Goal: Task Accomplishment & Management: Manage account settings

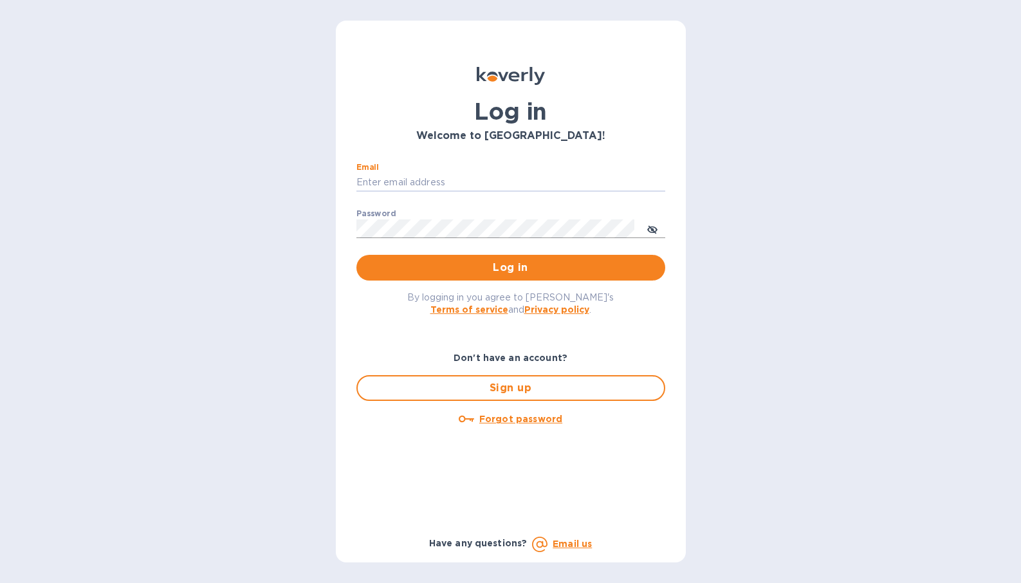
type input "micah@low77.com"
click at [510, 267] on button "Log in" at bounding box center [511, 268] width 309 height 26
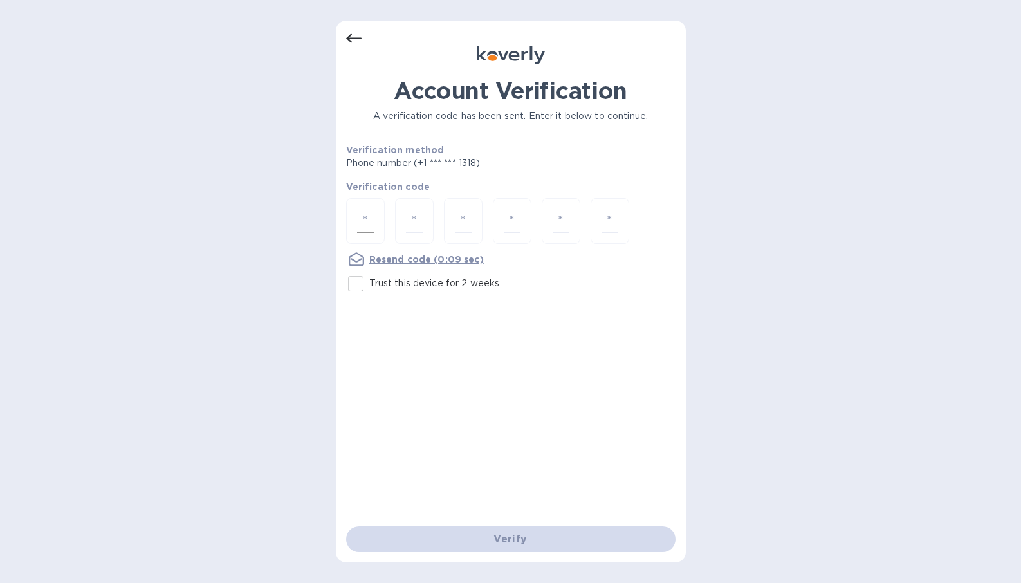
click at [365, 224] on input "number" at bounding box center [365, 221] width 17 height 24
type input "3"
type input "0"
type input "6"
type input "1"
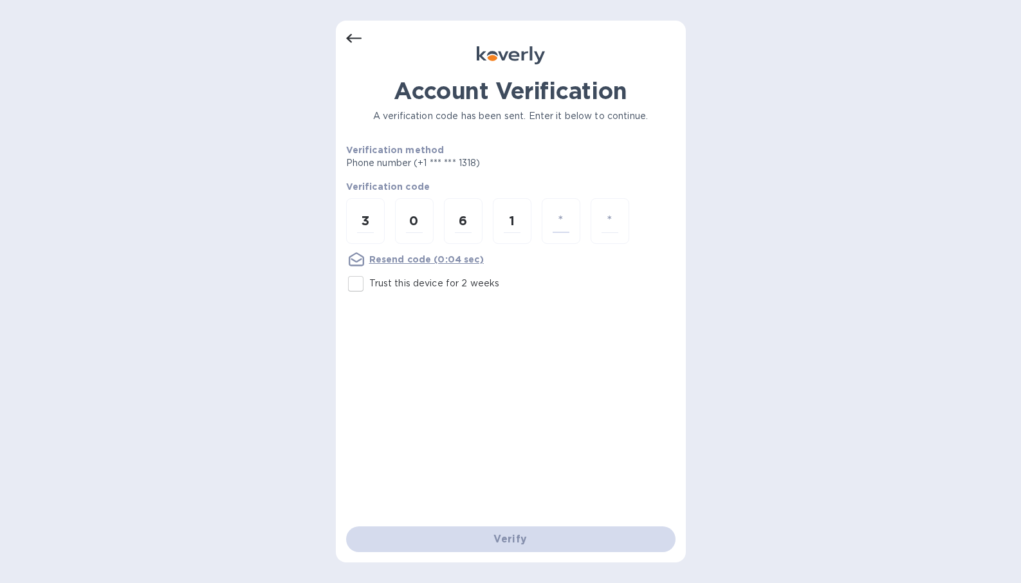
type input "8"
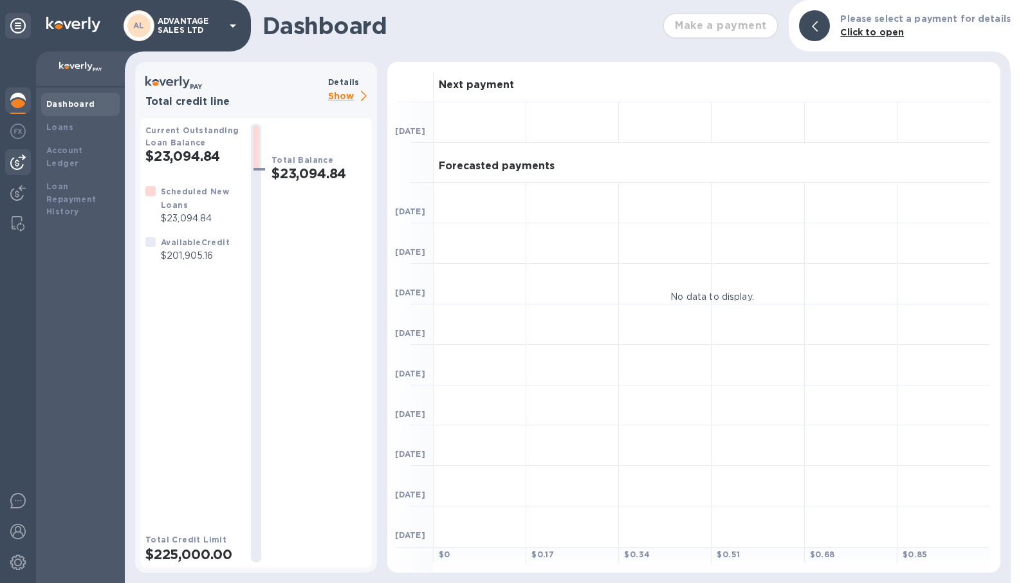
click at [15, 169] on img at bounding box center [17, 161] width 15 height 15
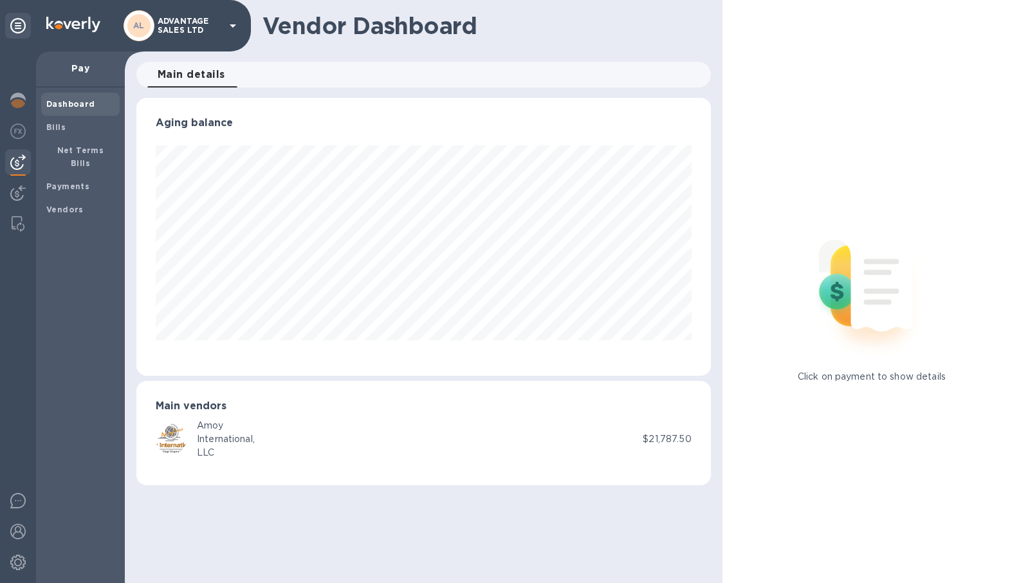
scroll to position [278, 574]
click at [64, 129] on span "Bills" at bounding box center [80, 127] width 68 height 13
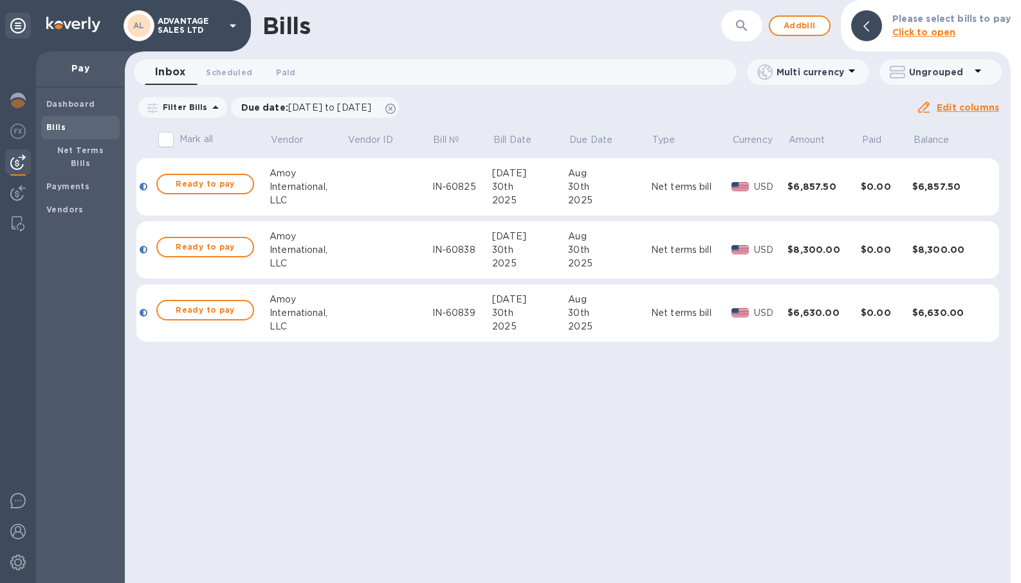
click at [393, 194] on td at bounding box center [390, 187] width 86 height 58
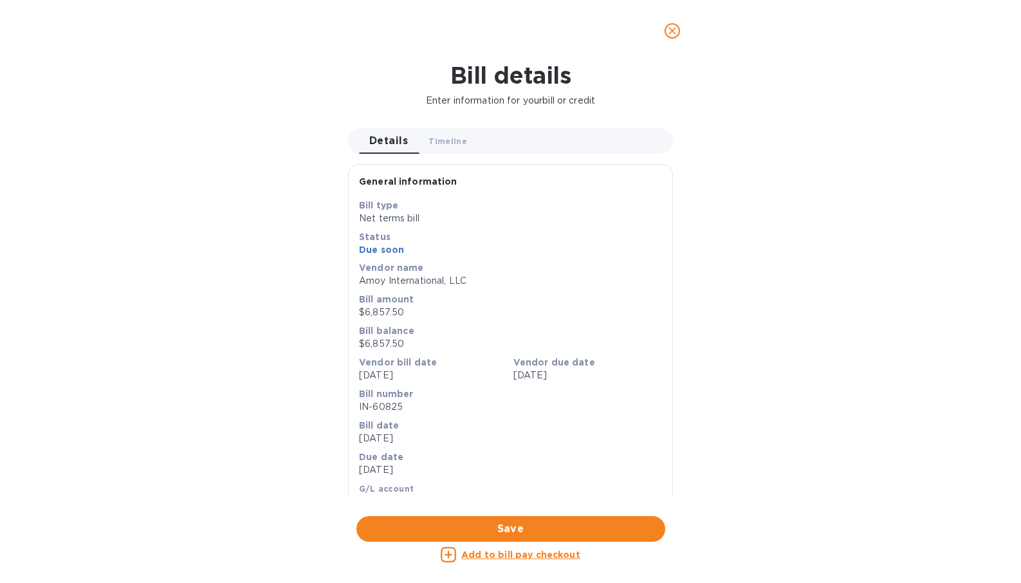
scroll to position [278, 574]
click at [675, 36] on icon "close" at bounding box center [672, 30] width 13 height 13
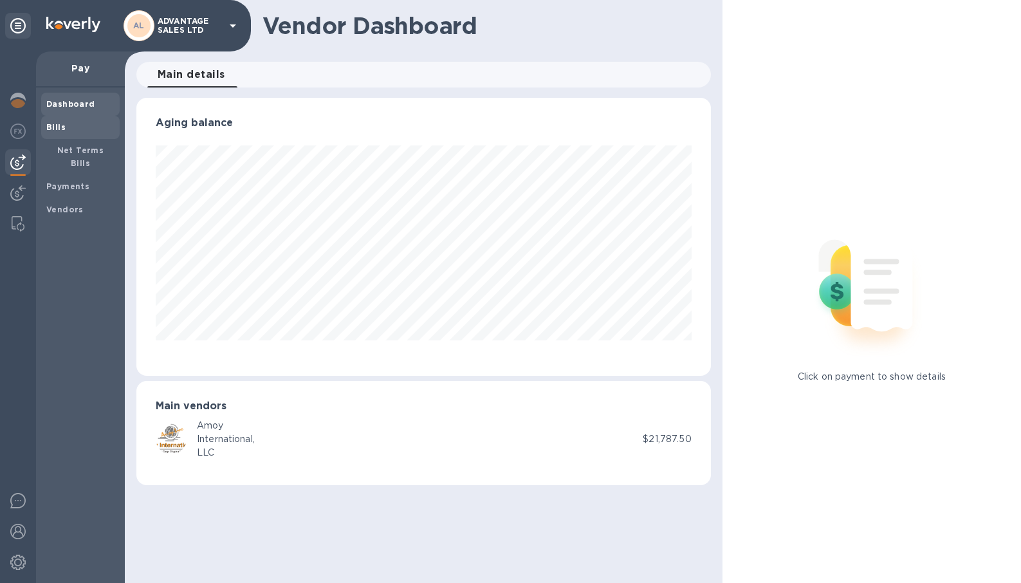
click at [75, 130] on span "Bills" at bounding box center [80, 127] width 68 height 13
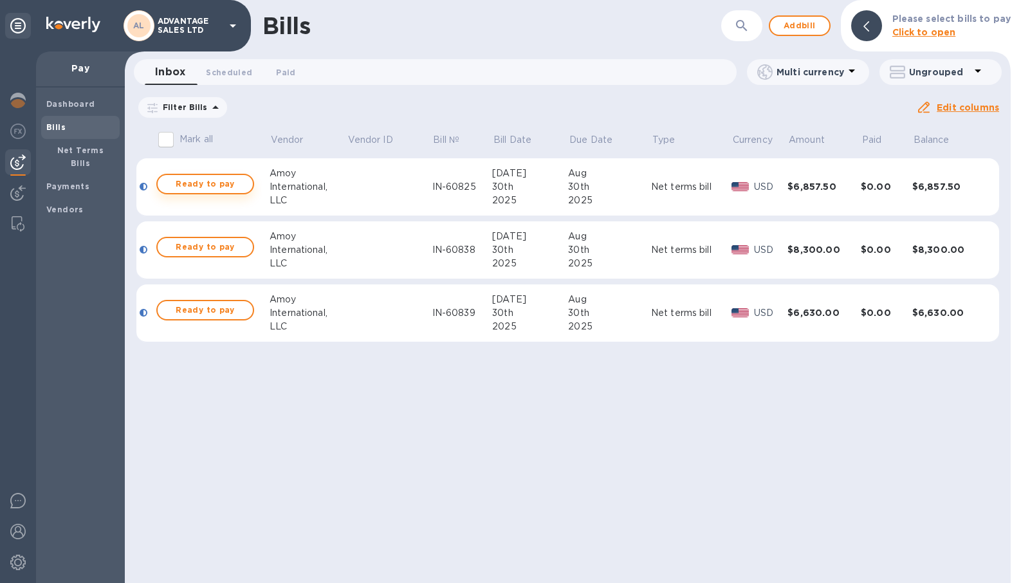
click at [236, 185] on span "Ready to pay" at bounding box center [205, 183] width 75 height 15
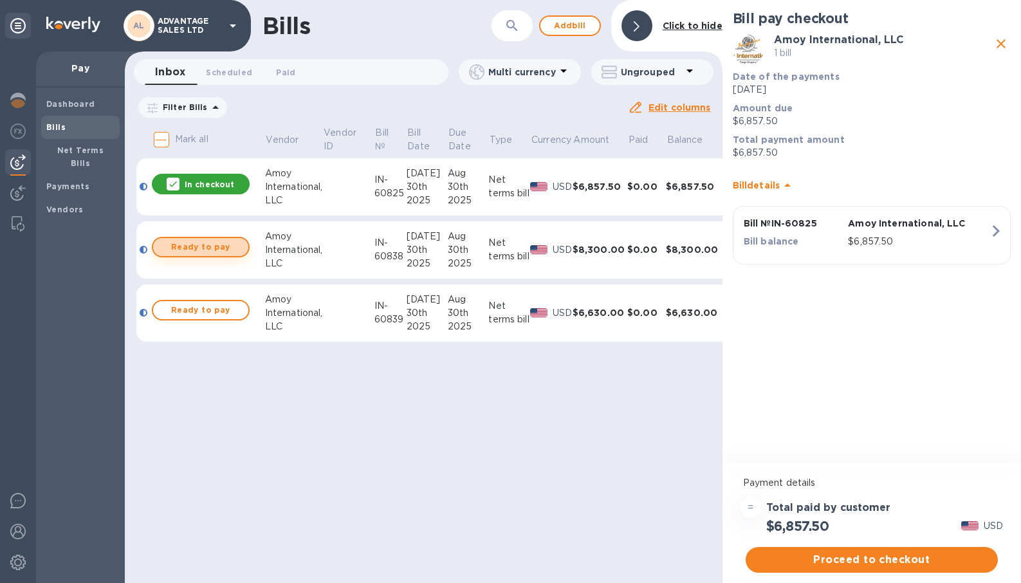
click at [184, 246] on span "Ready to pay" at bounding box center [200, 246] width 75 height 15
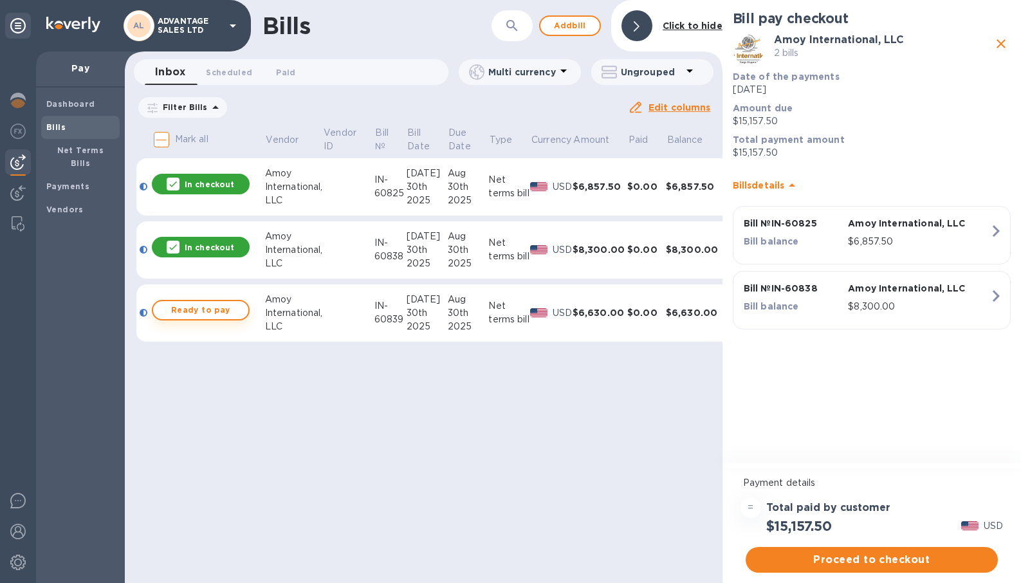
click at [187, 311] on span "Ready to pay" at bounding box center [200, 310] width 75 height 15
checkbox input "true"
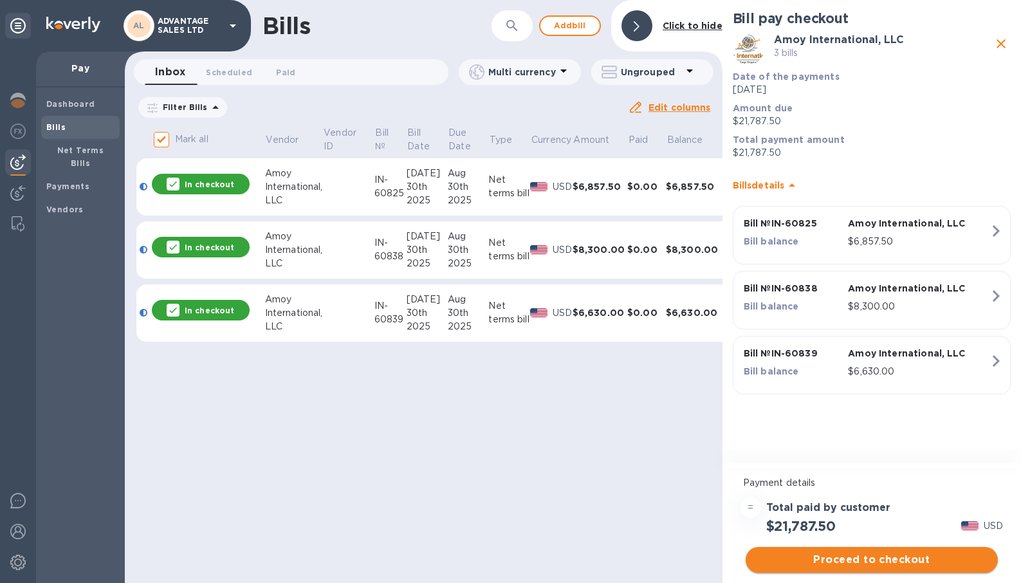
click at [835, 566] on span "Proceed to checkout" at bounding box center [872, 559] width 232 height 15
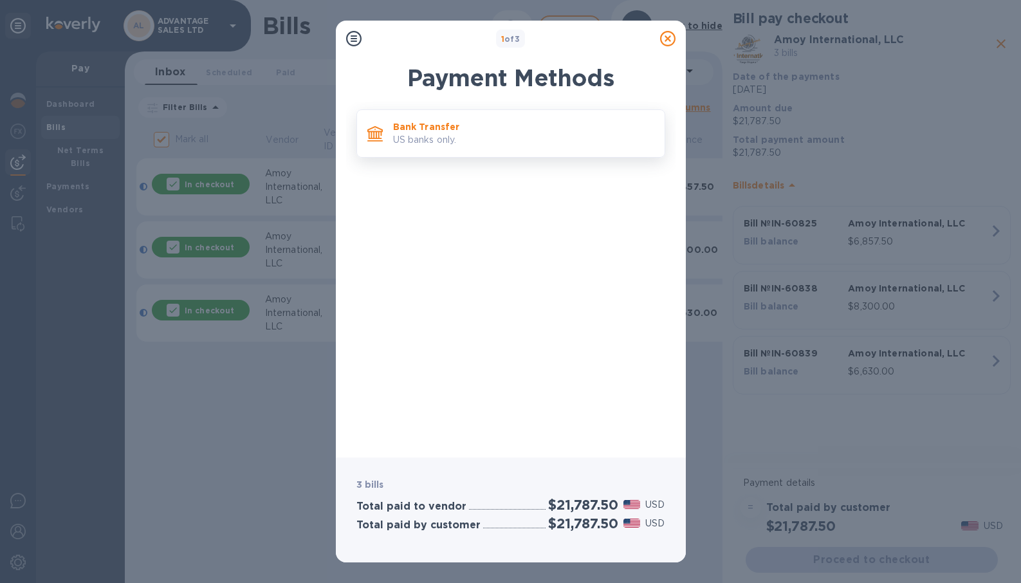
click at [518, 146] on p "US banks only." at bounding box center [523, 140] width 261 height 14
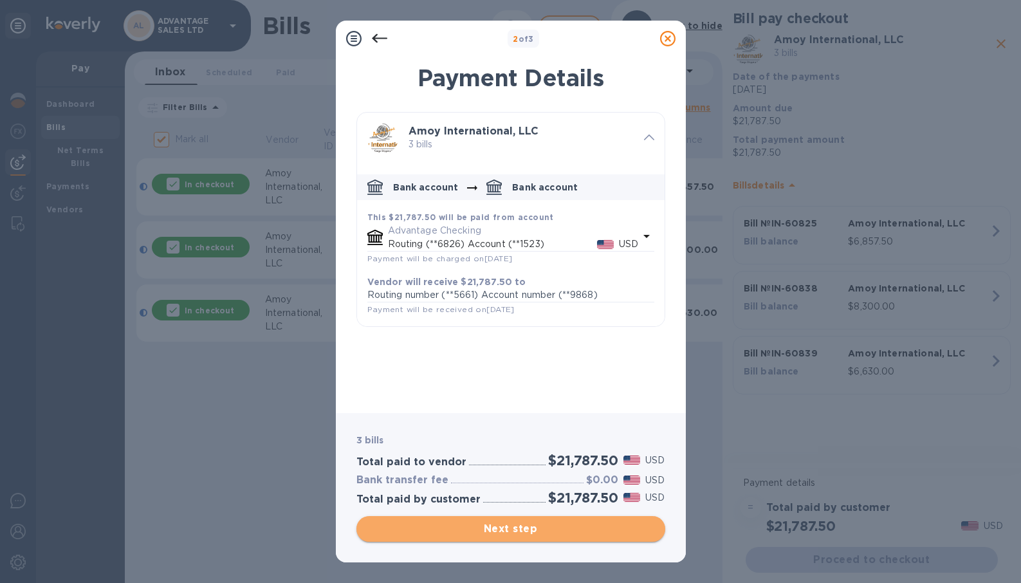
click at [500, 529] on span "Next step" at bounding box center [511, 528] width 288 height 15
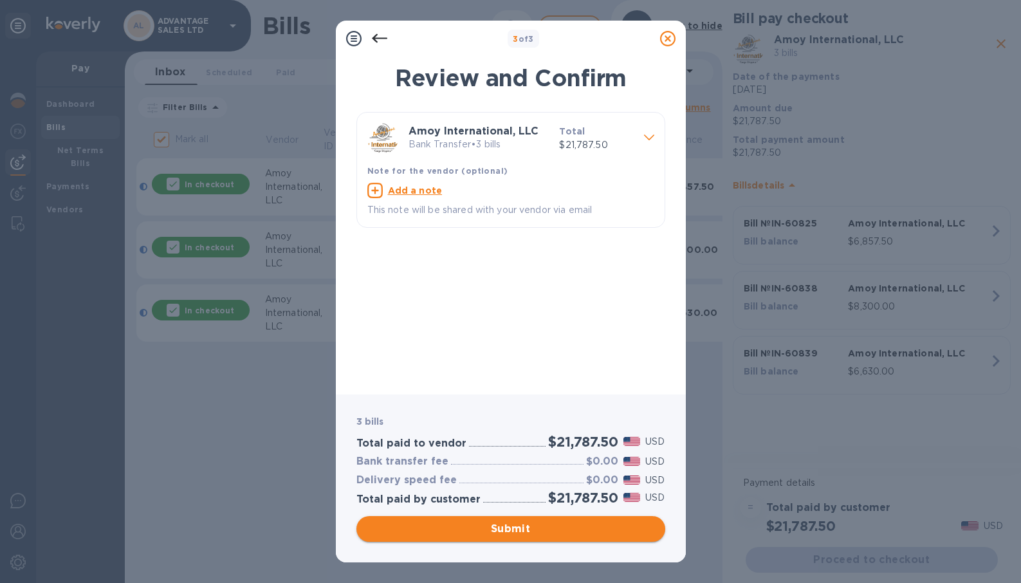
click at [501, 532] on span "Submit" at bounding box center [511, 528] width 288 height 15
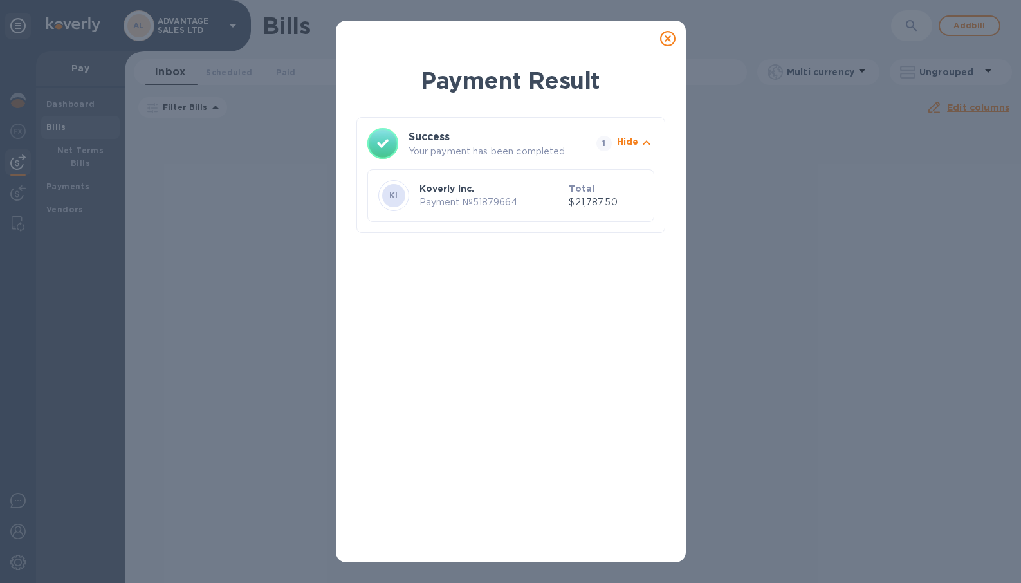
click at [668, 37] on icon at bounding box center [667, 38] width 15 height 15
